Goal: Obtain resource: Obtain resource

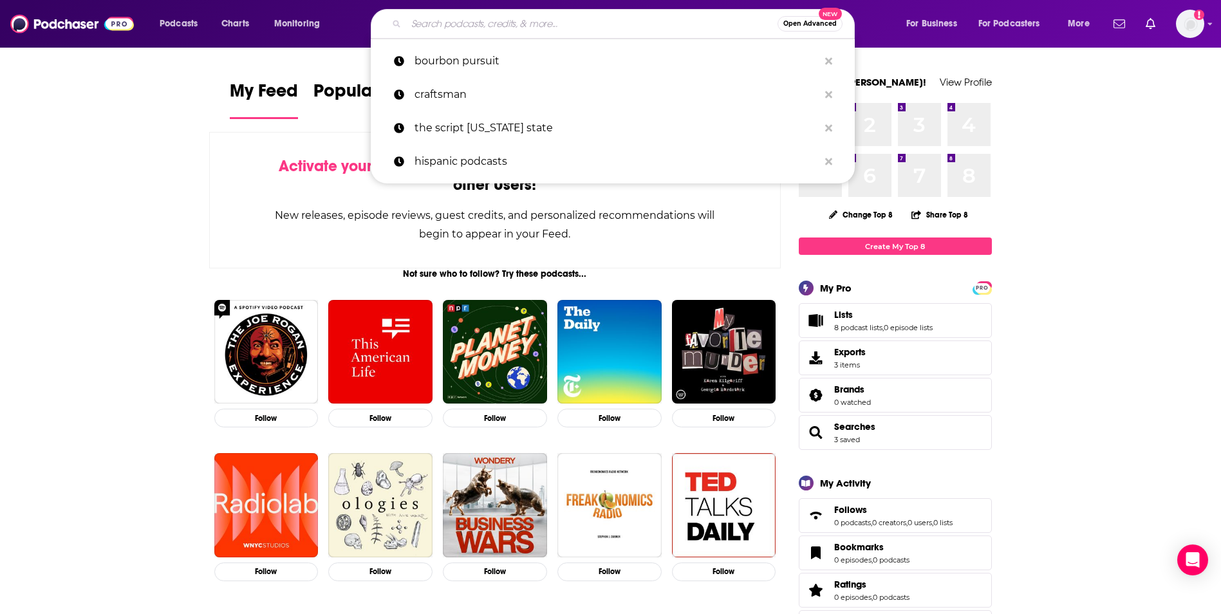
click at [504, 17] on input "Search podcasts, credits, & more..." at bounding box center [591, 24] width 371 height 21
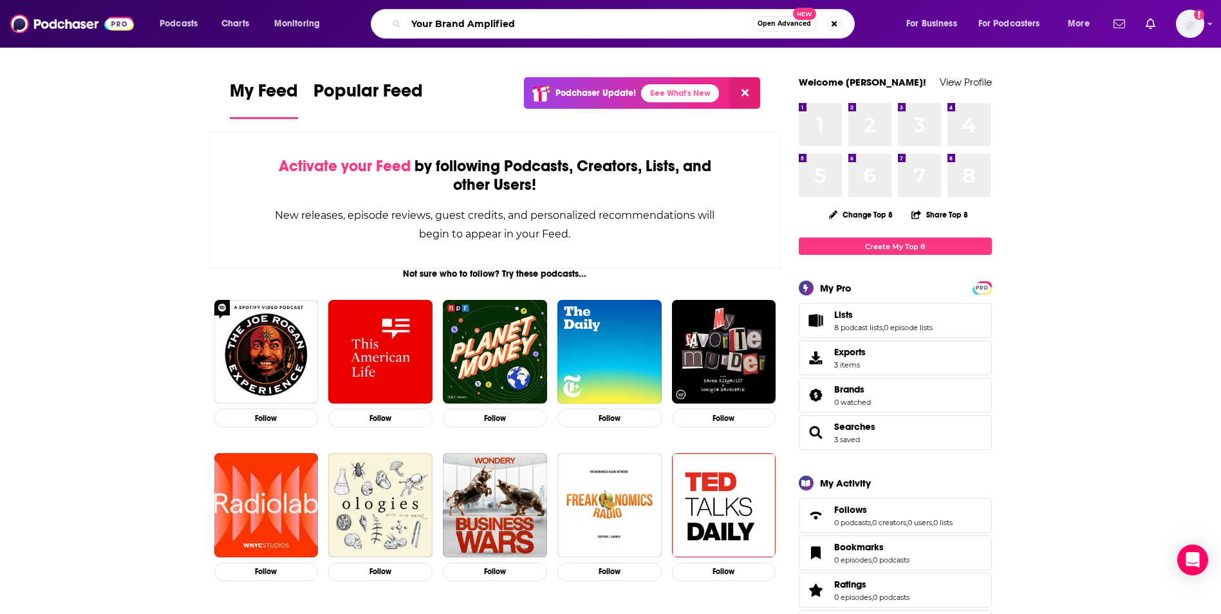
type input "Your Brand Amplified"
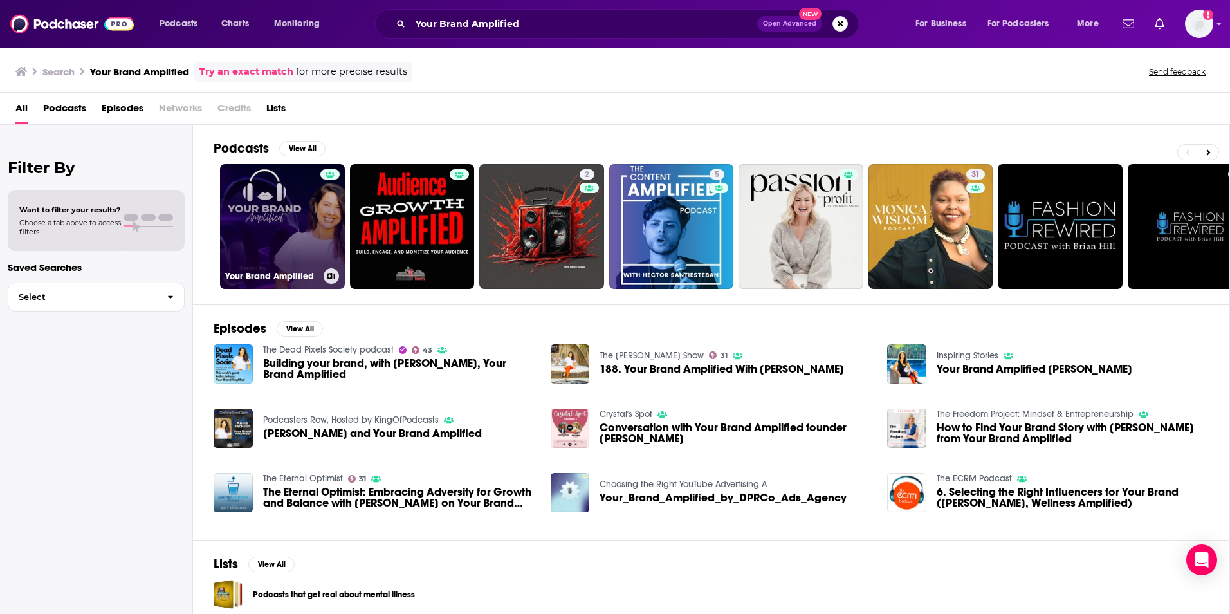
click at [262, 243] on link "Your Brand Amplified" at bounding box center [282, 226] width 125 height 125
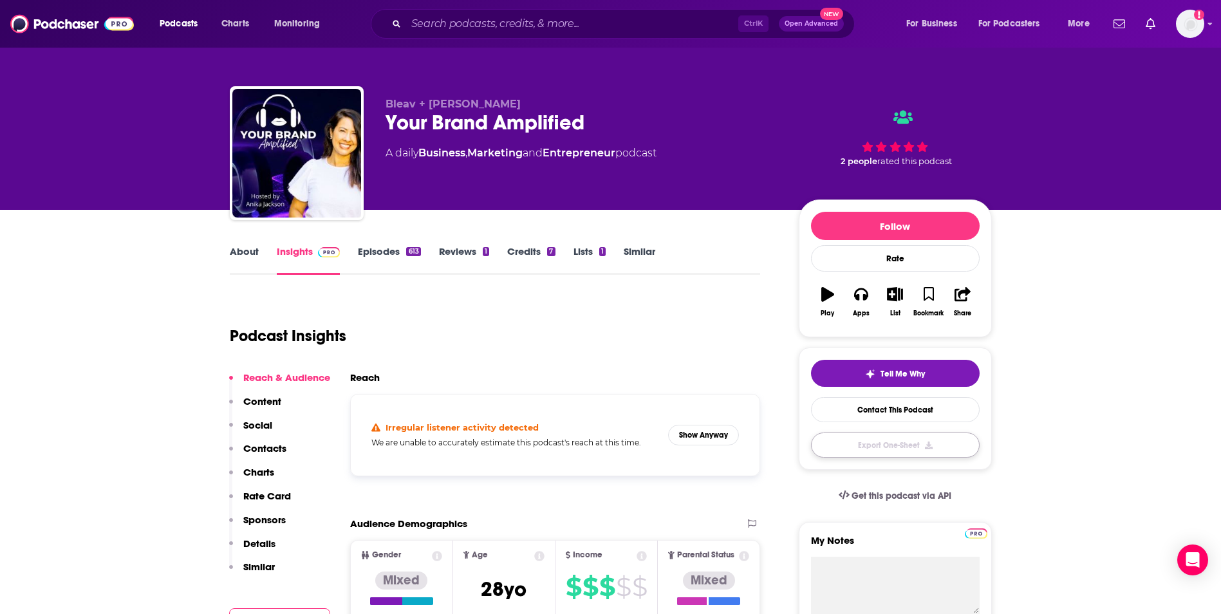
click at [883, 441] on button "Export One-Sheet" at bounding box center [895, 444] width 169 height 25
